Goal: Information Seeking & Learning: Learn about a topic

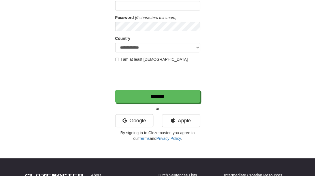
scroll to position [53, 0]
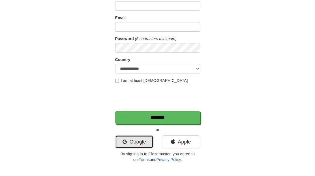
click at [135, 141] on link "Google" at bounding box center [134, 142] width 38 height 13
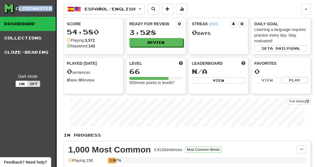
drag, startPoint x: 19, startPoint y: 8, endPoint x: 45, endPoint y: 11, distance: 26.5
click at [44, 11] on div "Clozemaster" at bounding box center [30, 9] width 52 height 10
click at [46, 9] on div "Clozemaster" at bounding box center [34, 9] width 37 height 6
drag, startPoint x: 50, startPoint y: 9, endPoint x: 10, endPoint y: 7, distance: 40.0
click at [6, 6] on div "Clozemaster" at bounding box center [30, 9] width 52 height 10
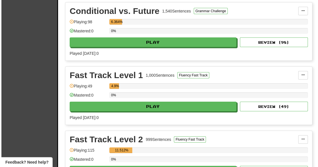
scroll to position [740, 0]
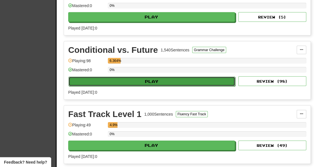
click at [99, 76] on button "Play" at bounding box center [152, 81] width 167 height 10
select select "**"
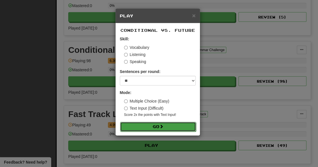
click at [152, 123] on button "Go" at bounding box center [158, 127] width 76 height 10
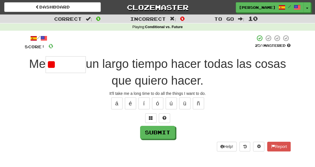
type input "*"
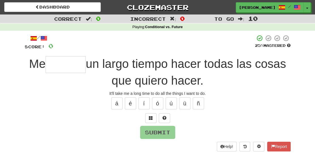
type input "*"
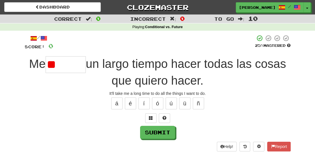
type input "*"
type input "******"
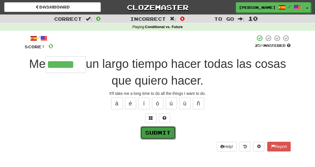
click at [168, 133] on button "Submit" at bounding box center [158, 132] width 35 height 13
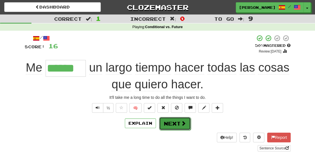
click at [182, 124] on span at bounding box center [183, 122] width 5 height 5
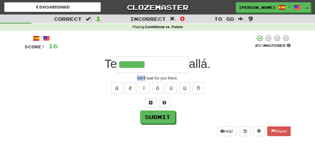
drag, startPoint x: 136, startPoint y: 78, endPoint x: 146, endPoint y: 77, distance: 9.4
click at [146, 77] on div "We'll wait for you there." at bounding box center [158, 78] width 266 height 6
click at [156, 62] on input "******" at bounding box center [153, 64] width 72 height 17
type input "**********"
drag, startPoint x: 145, startPoint y: 78, endPoint x: 142, endPoint y: 77, distance: 3.8
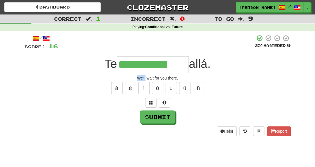
click at [138, 77] on div "We'll wait for you there." at bounding box center [158, 78] width 266 height 6
click at [155, 77] on div "We'll wait for you there." at bounding box center [158, 78] width 266 height 6
drag, startPoint x: 154, startPoint y: 77, endPoint x: 134, endPoint y: 77, distance: 19.6
click at [134, 77] on div "We'll wait for you there." at bounding box center [158, 78] width 266 height 6
click at [132, 73] on div "**********" at bounding box center [158, 85] width 266 height 101
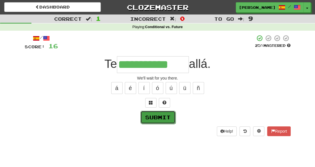
click at [152, 116] on button "Submit" at bounding box center [158, 116] width 35 height 13
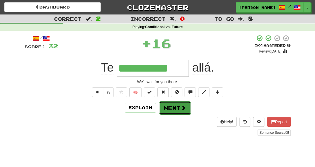
click at [187, 110] on button "Next" at bounding box center [175, 107] width 32 height 13
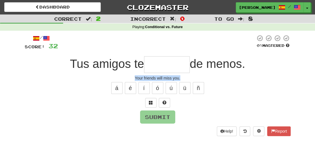
drag, startPoint x: 133, startPoint y: 78, endPoint x: 182, endPoint y: 77, distance: 48.7
click at [182, 77] on div "Your friends will miss you." at bounding box center [158, 78] width 266 height 6
click at [195, 73] on div "/ Score: 32 0 % Mastered Tus amigos te de menos. Your friends will miss you. á …" at bounding box center [158, 85] width 266 height 101
click at [169, 61] on input "text" at bounding box center [167, 64] width 46 height 17
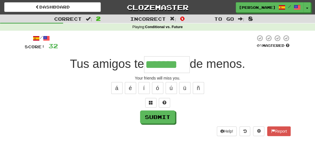
click at [145, 64] on input "*******" at bounding box center [167, 64] width 46 height 17
type input "*"
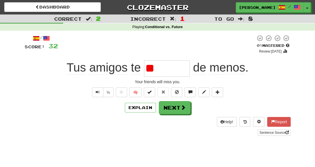
type input "*"
type input "*******"
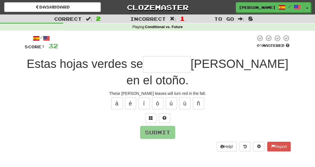
type input "*"
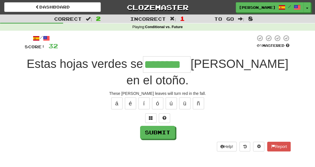
type input "********"
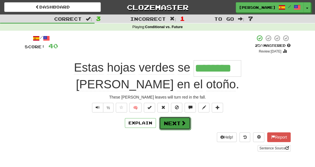
click at [176, 116] on button "Next" at bounding box center [175, 122] width 32 height 13
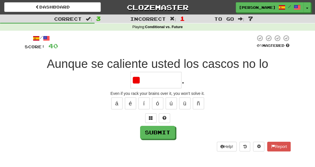
type input "*"
type input "*********"
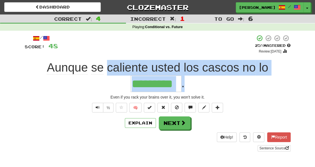
drag, startPoint x: 107, startPoint y: 68, endPoint x: 231, endPoint y: 84, distance: 125.1
click at [231, 84] on div "Aunque se caliente usted los cascos no lo ********* ." at bounding box center [158, 76] width 266 height 32
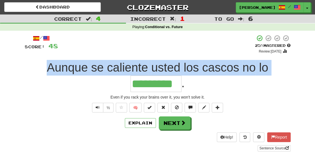
drag, startPoint x: 46, startPoint y: 69, endPoint x: 62, endPoint y: 86, distance: 24.0
click at [64, 84] on div "Aunque se caliente usted los cascos no lo ********* ." at bounding box center [158, 76] width 266 height 32
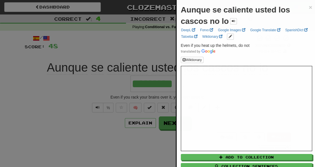
click at [56, 92] on div at bounding box center [157, 83] width 315 height 167
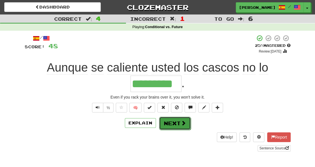
click at [183, 124] on span at bounding box center [183, 122] width 5 height 5
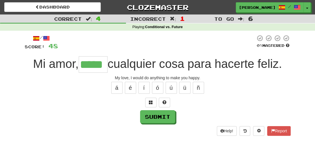
type input "*****"
drag, startPoint x: 146, startPoint y: 26, endPoint x: 166, endPoint y: 29, distance: 19.7
click at [166, 29] on strong "Conditional vs. Future" at bounding box center [164, 27] width 38 height 4
drag, startPoint x: 163, startPoint y: 40, endPoint x: 156, endPoint y: 44, distance: 7.9
click at [163, 40] on div at bounding box center [157, 43] width 198 height 16
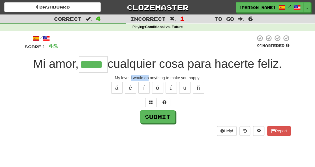
drag, startPoint x: 130, startPoint y: 77, endPoint x: 148, endPoint y: 76, distance: 18.8
click at [148, 76] on div "My love, I would do anything to make you happy." at bounding box center [158, 78] width 266 height 6
click at [144, 43] on div at bounding box center [157, 43] width 198 height 16
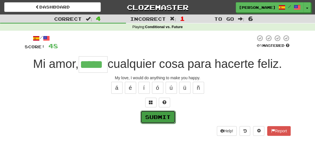
click at [171, 118] on button "Submit" at bounding box center [158, 116] width 35 height 13
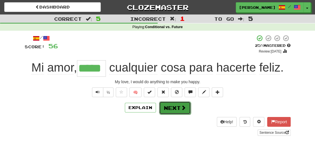
click at [171, 106] on button "Next" at bounding box center [175, 107] width 32 height 13
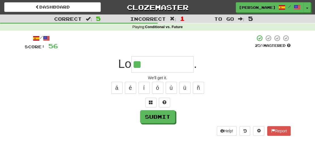
type input "*"
type input "*********"
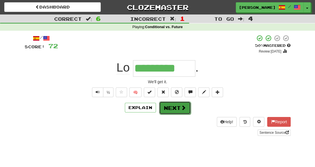
click at [178, 105] on button "Next" at bounding box center [175, 107] width 32 height 13
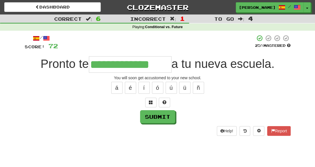
type input "**********"
drag, startPoint x: 113, startPoint y: 76, endPoint x: 120, endPoint y: 76, distance: 7.1
click at [120, 76] on div "You will soon get accustomed to your new school." at bounding box center [158, 78] width 266 height 6
click at [130, 75] on div "You will soon get accustomed to your new school." at bounding box center [158, 78] width 266 height 6
click at [155, 116] on button "Submit" at bounding box center [157, 116] width 35 height 13
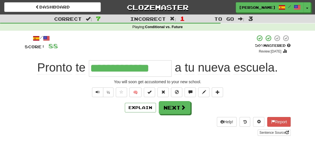
drag, startPoint x: 170, startPoint y: 72, endPoint x: 166, endPoint y: 72, distance: 4.0
click at [166, 72] on input "**********" at bounding box center [130, 68] width 83 height 16
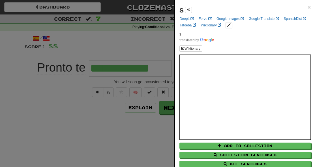
click at [154, 43] on div at bounding box center [157, 83] width 315 height 167
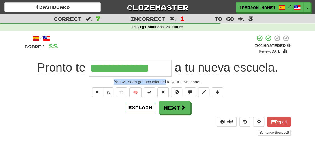
drag, startPoint x: 113, startPoint y: 80, endPoint x: 166, endPoint y: 80, distance: 53.3
click at [166, 80] on div "You will soon get accustomed to your new school." at bounding box center [158, 82] width 266 height 6
click at [195, 80] on div "You will soon get accustomed to your new school." at bounding box center [158, 82] width 266 height 6
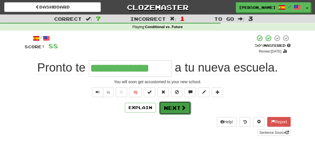
click at [178, 107] on button "Next" at bounding box center [175, 107] width 32 height 13
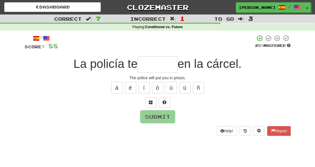
type input "*"
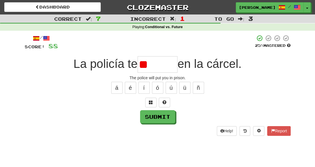
type input "*"
type input "******"
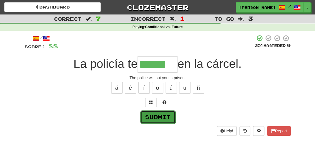
click at [169, 118] on button "Submit" at bounding box center [158, 116] width 35 height 13
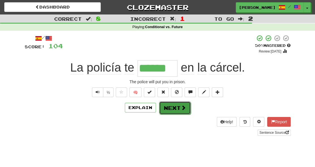
click at [180, 108] on button "Next" at bounding box center [175, 107] width 32 height 13
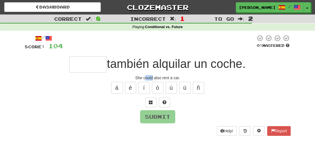
drag, startPoint x: 144, startPoint y: 78, endPoint x: 153, endPoint y: 76, distance: 8.6
click at [152, 76] on div "She could also rent a car." at bounding box center [158, 78] width 266 height 6
click at [96, 64] on input "text" at bounding box center [87, 64] width 37 height 16
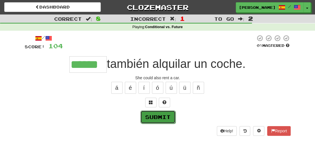
click at [165, 116] on button "Submit" at bounding box center [158, 116] width 35 height 13
type input "******"
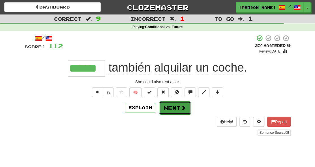
click at [177, 109] on button "Next" at bounding box center [175, 107] width 32 height 13
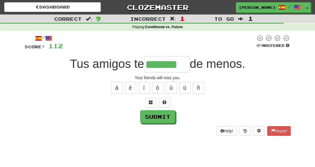
type input "*******"
drag, startPoint x: 135, startPoint y: 78, endPoint x: 143, endPoint y: 77, distance: 8.3
click at [143, 77] on div "Your friends will miss you." at bounding box center [158, 78] width 266 height 6
click at [235, 80] on div "á é í ó ú ü ñ" at bounding box center [158, 87] width 266 height 14
click at [167, 112] on button "Submit" at bounding box center [158, 116] width 35 height 13
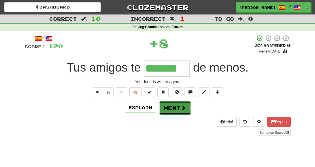
click at [183, 110] on button "Next" at bounding box center [175, 107] width 32 height 13
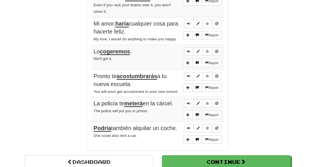
scroll to position [438, 0]
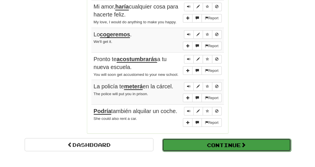
click at [205, 142] on button "Continue" at bounding box center [226, 144] width 129 height 13
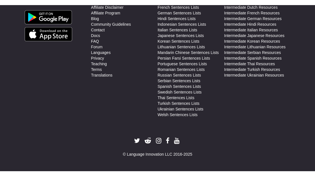
scroll to position [0, 0]
